Goal: Obtain resource: Download file/media

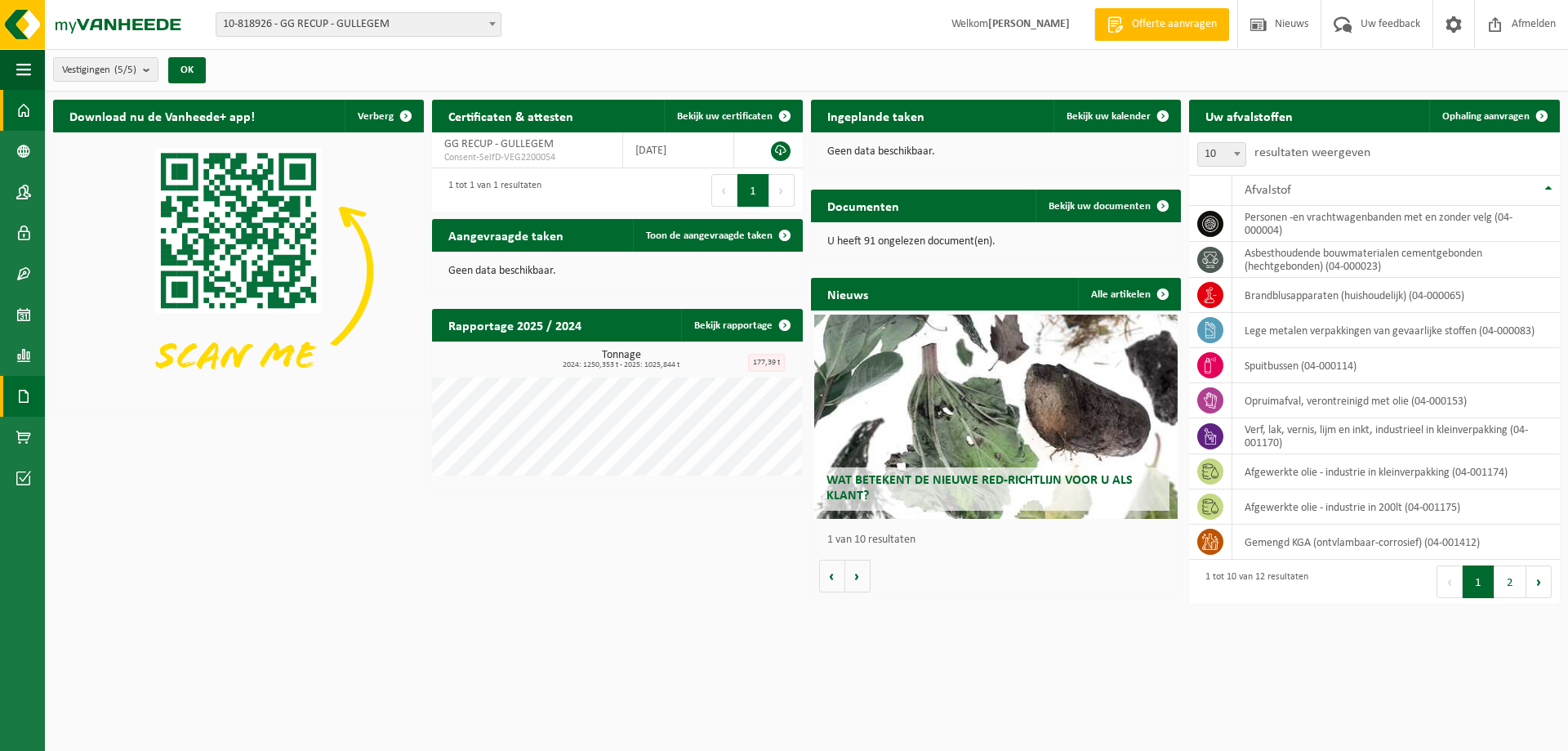
click at [21, 401] on span at bounding box center [24, 396] width 15 height 41
click at [130, 434] on span "Documenten" at bounding box center [125, 432] width 61 height 31
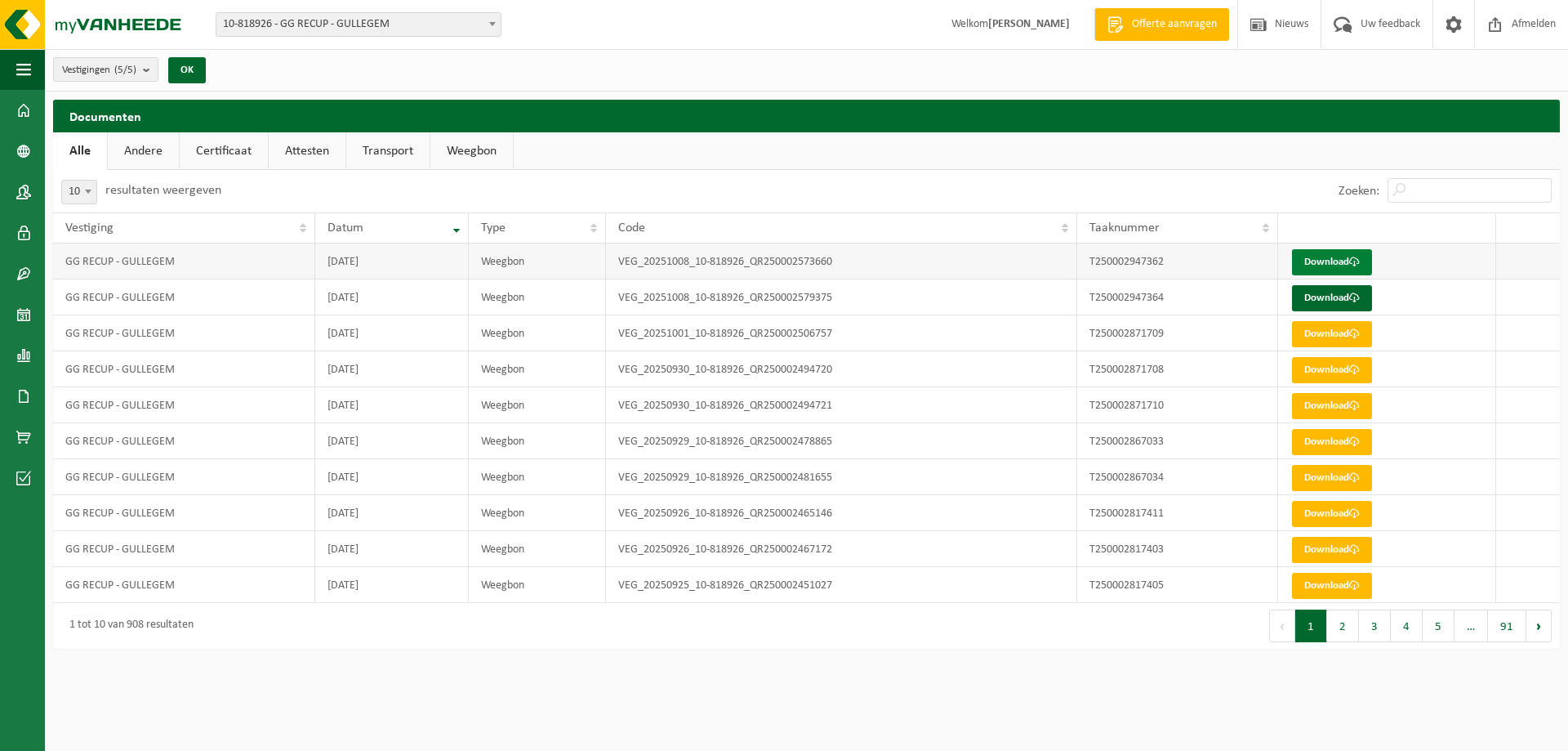
click at [1344, 261] on link "Download" at bounding box center [1332, 262] width 80 height 26
click at [1324, 295] on link "Download" at bounding box center [1332, 298] width 80 height 26
